Goal: Obtain resource: Download file/media

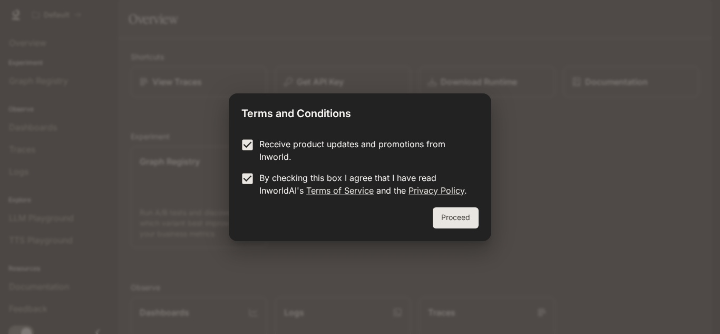
click at [456, 221] on button "Proceed" at bounding box center [456, 217] width 46 height 21
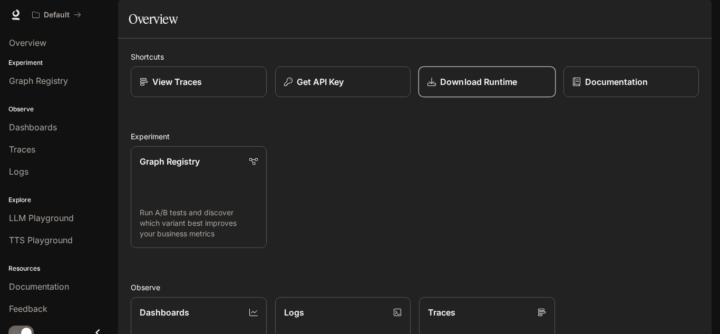
click at [463, 97] on link "Download Runtime" at bounding box center [486, 81] width 137 height 31
click at [86, 43] on div "Overview" at bounding box center [59, 42] width 100 height 13
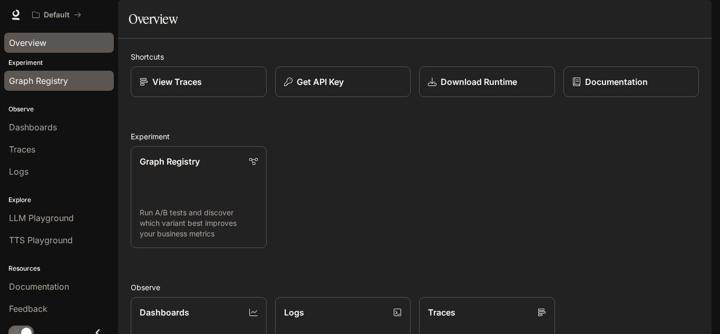
click at [90, 79] on div "Graph Registry" at bounding box center [59, 80] width 100 height 13
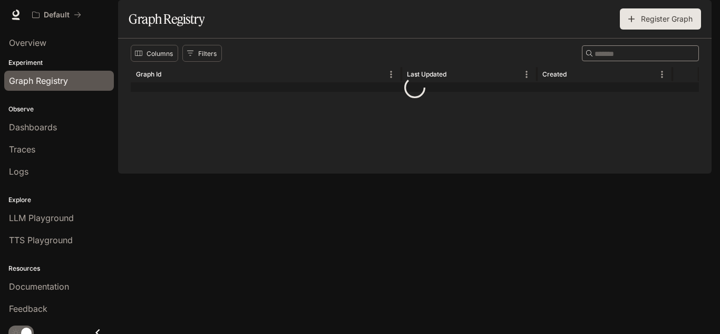
click at [91, 112] on p "Observe" at bounding box center [59, 108] width 118 height 9
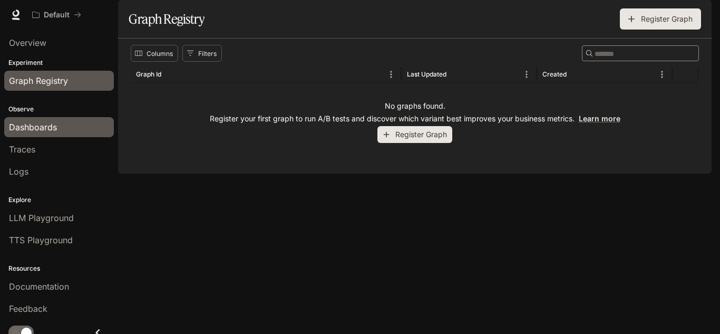
click at [87, 124] on div "Dashboards" at bounding box center [59, 127] width 100 height 13
